Goal: Transaction & Acquisition: Purchase product/service

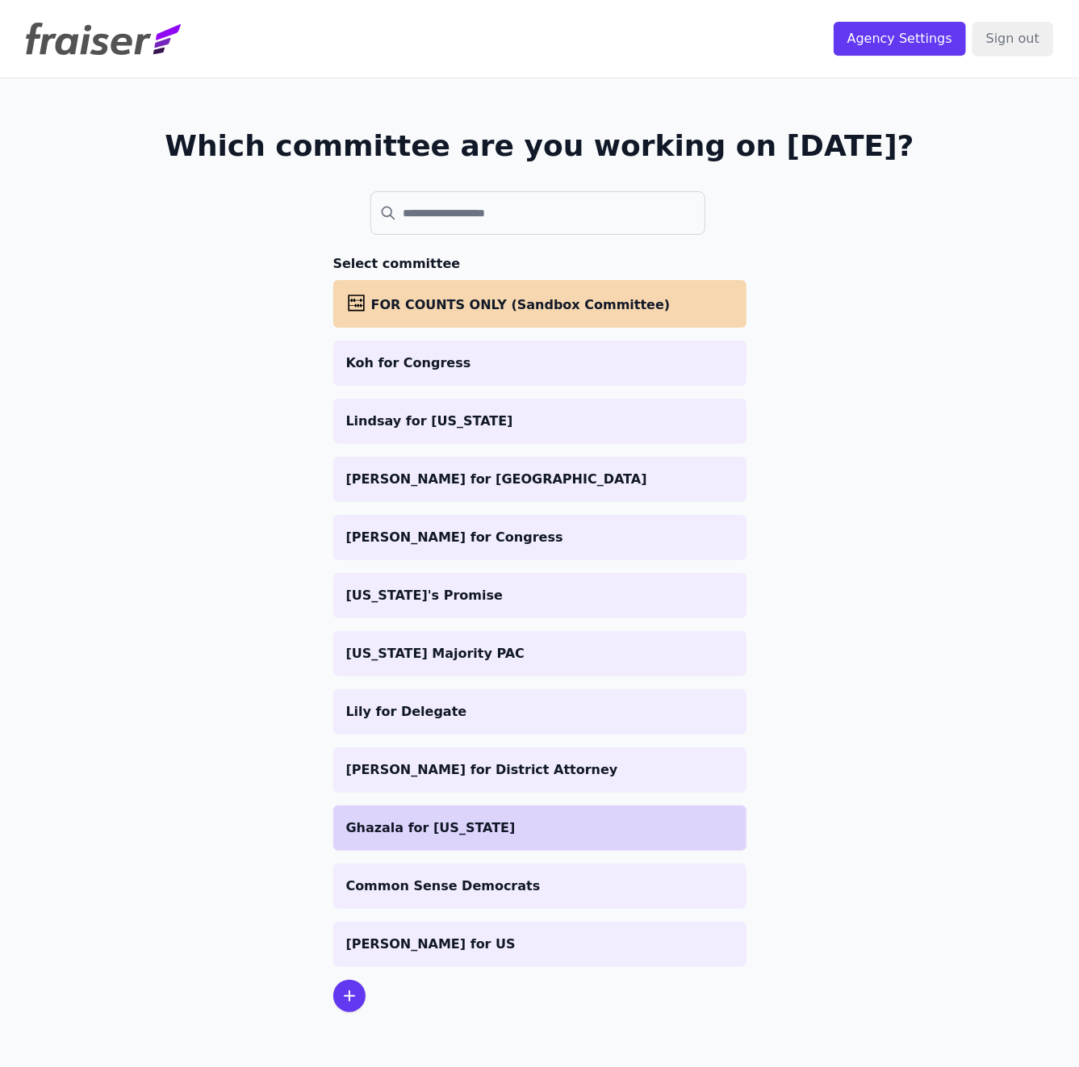
click at [401, 830] on p "Ghazala for [US_STATE]" at bounding box center [539, 827] width 387 height 19
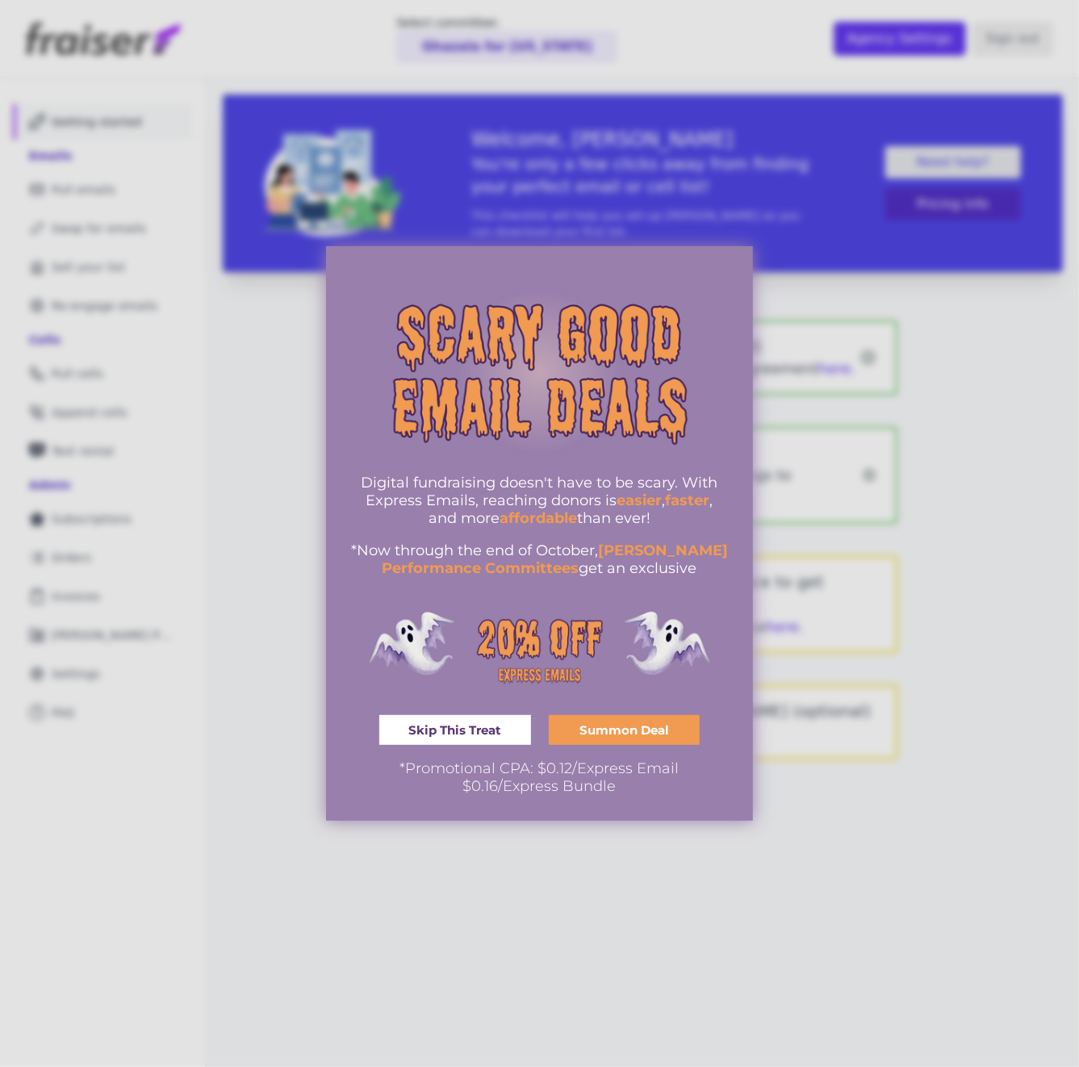
click at [478, 724] on span "Skip This Treat" at bounding box center [454, 730] width 93 height 12
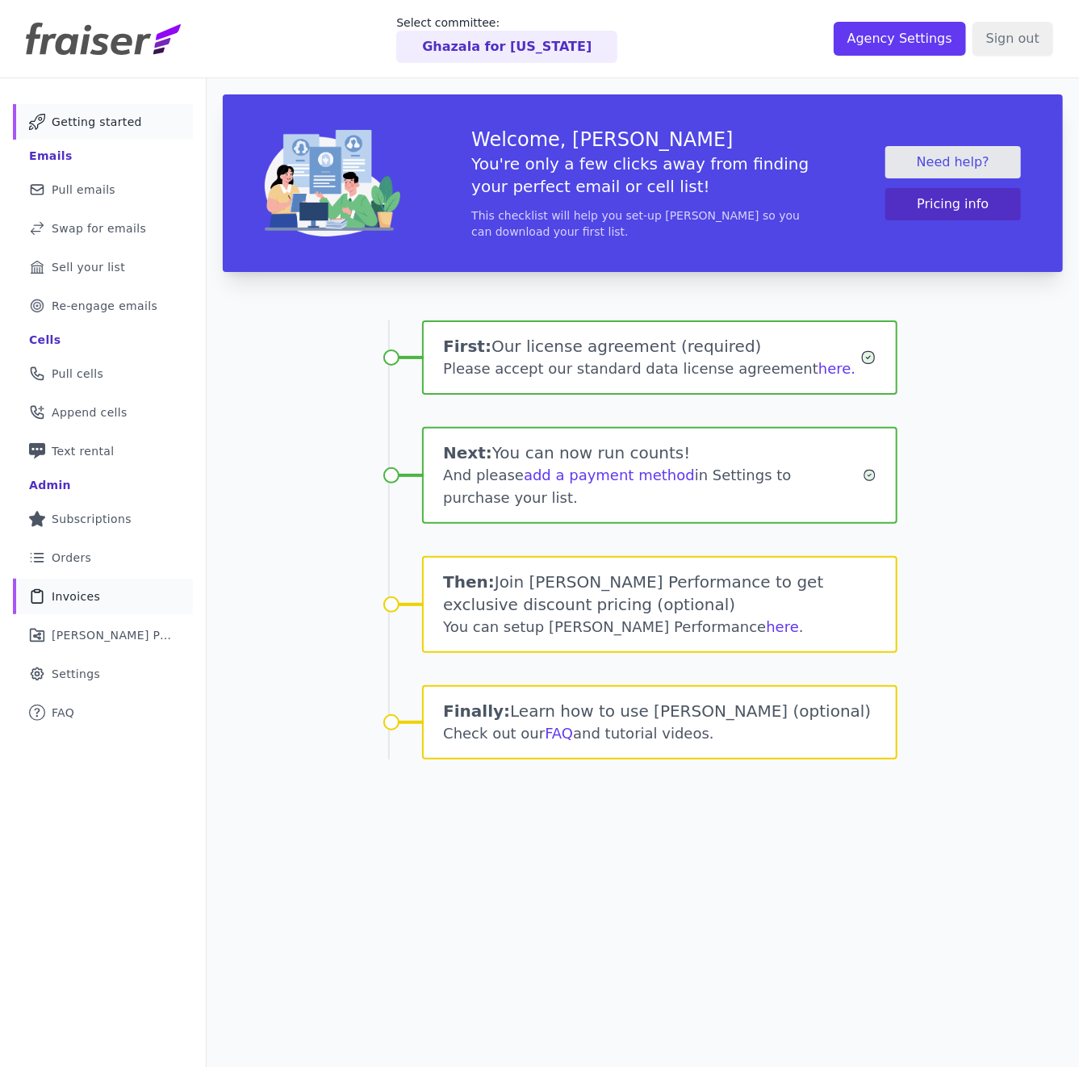
click at [68, 602] on span "Invoices" at bounding box center [76, 596] width 48 height 16
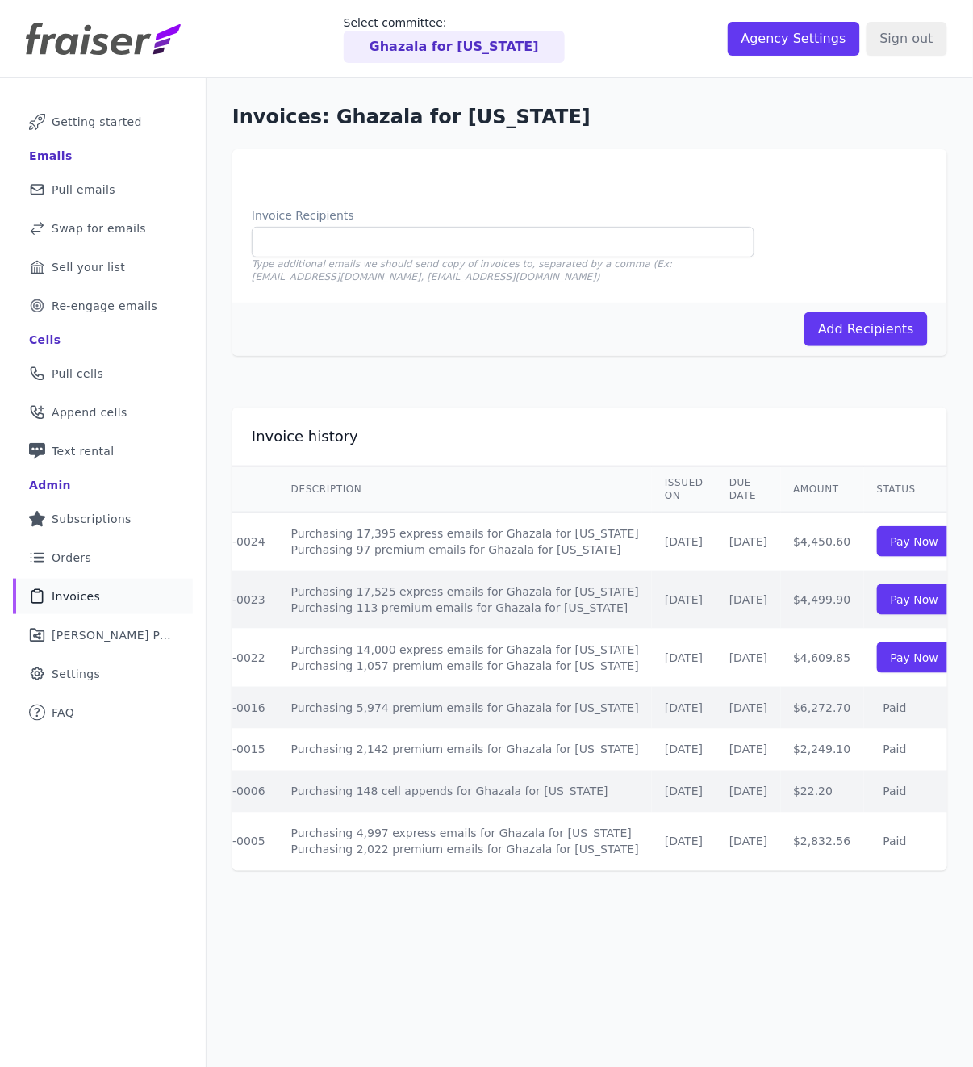
scroll to position [0, 98]
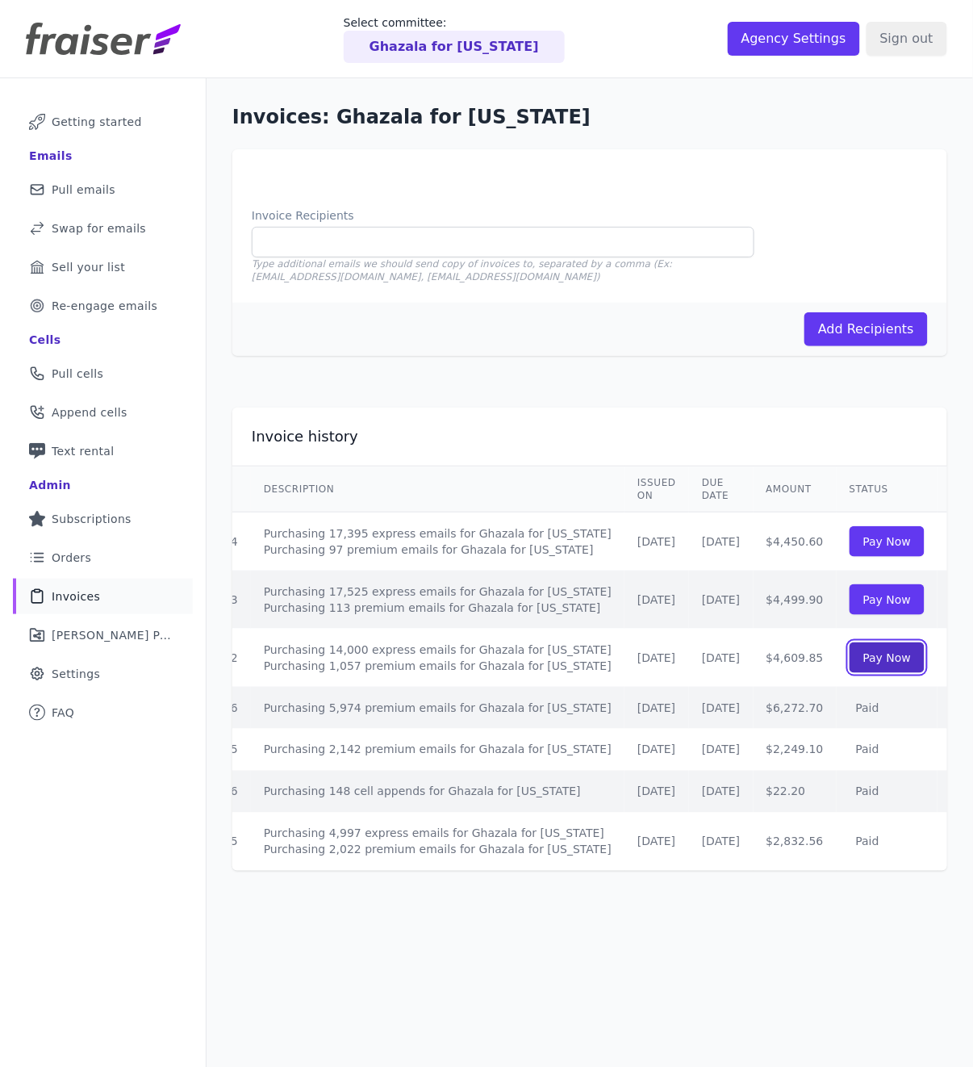
click at [862, 666] on link "Pay Now" at bounding box center [888, 657] width 76 height 31
